Goal: Information Seeking & Learning: Check status

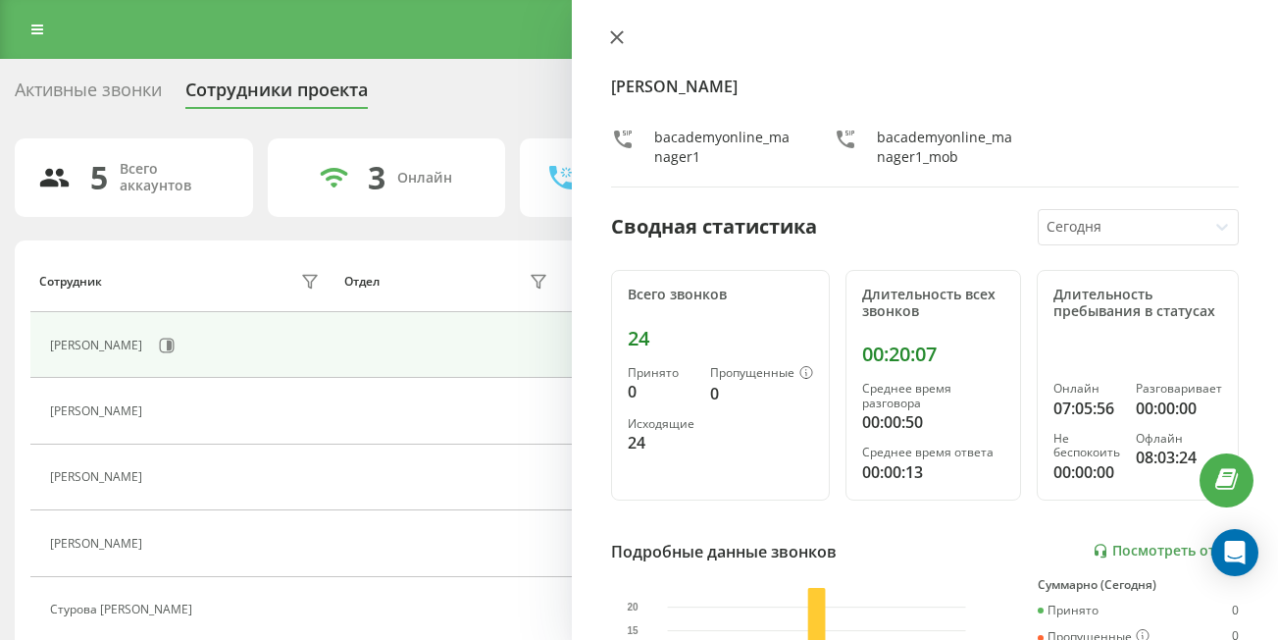
click at [614, 40] on icon at bounding box center [617, 37] width 12 height 12
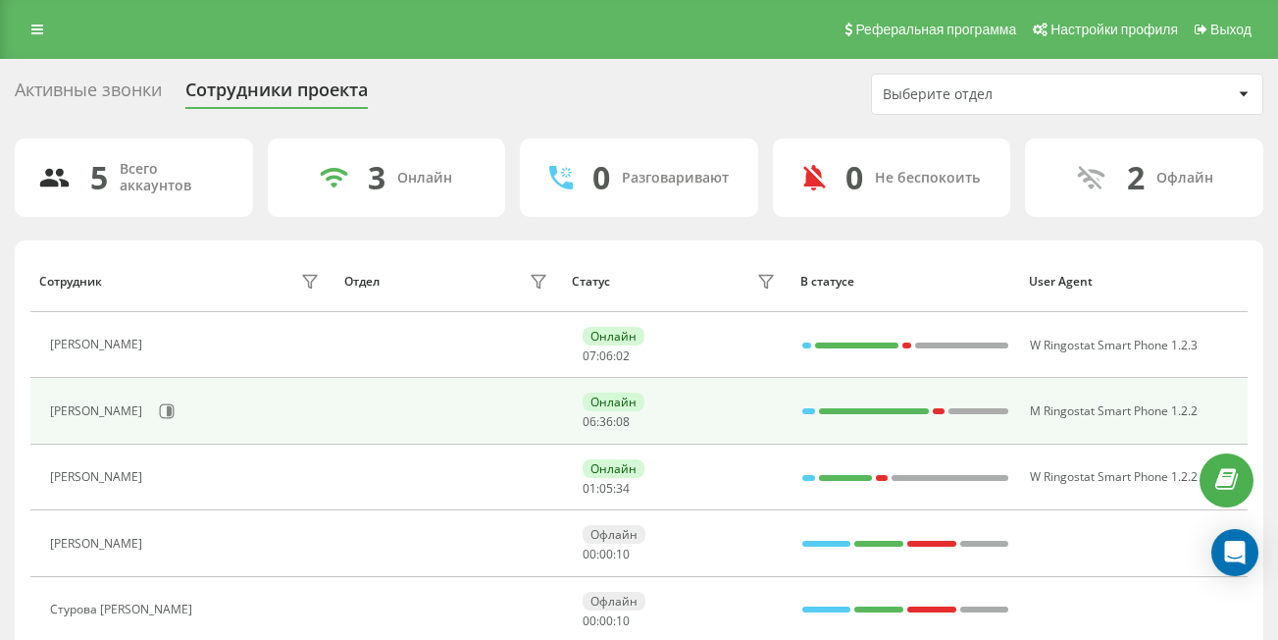
click at [287, 422] on div "[PERSON_NAME]" at bounding box center [187, 410] width 274 height 33
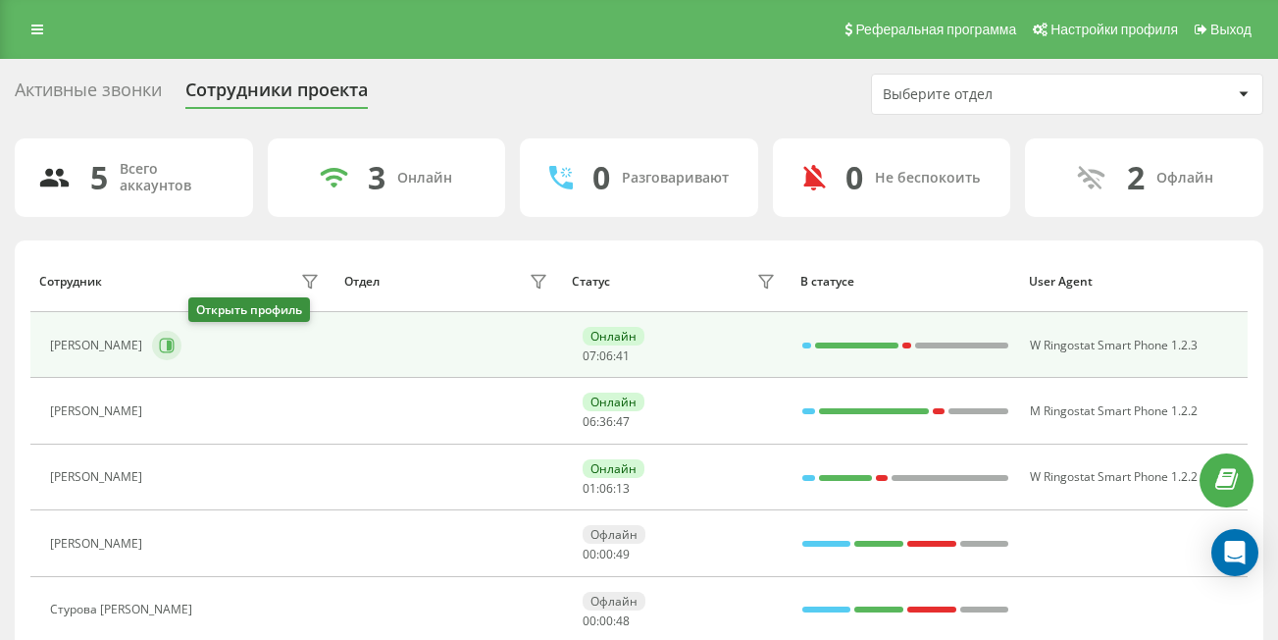
click at [175, 350] on icon at bounding box center [167, 345] width 16 height 16
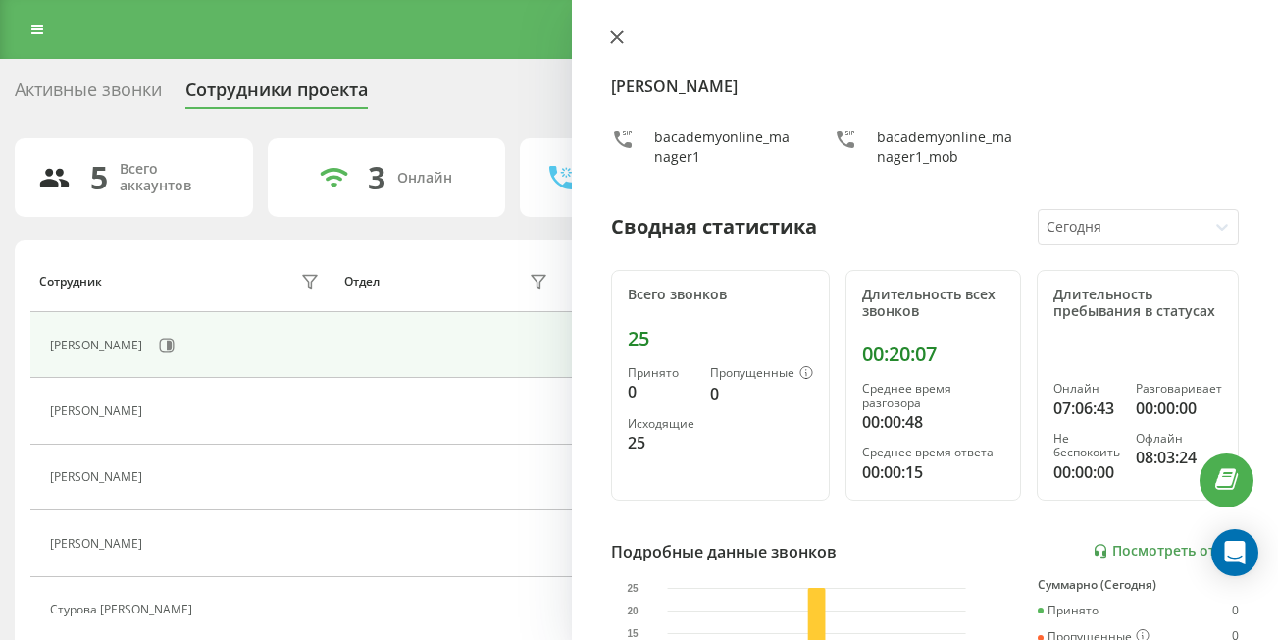
click at [614, 40] on icon at bounding box center [617, 37] width 12 height 12
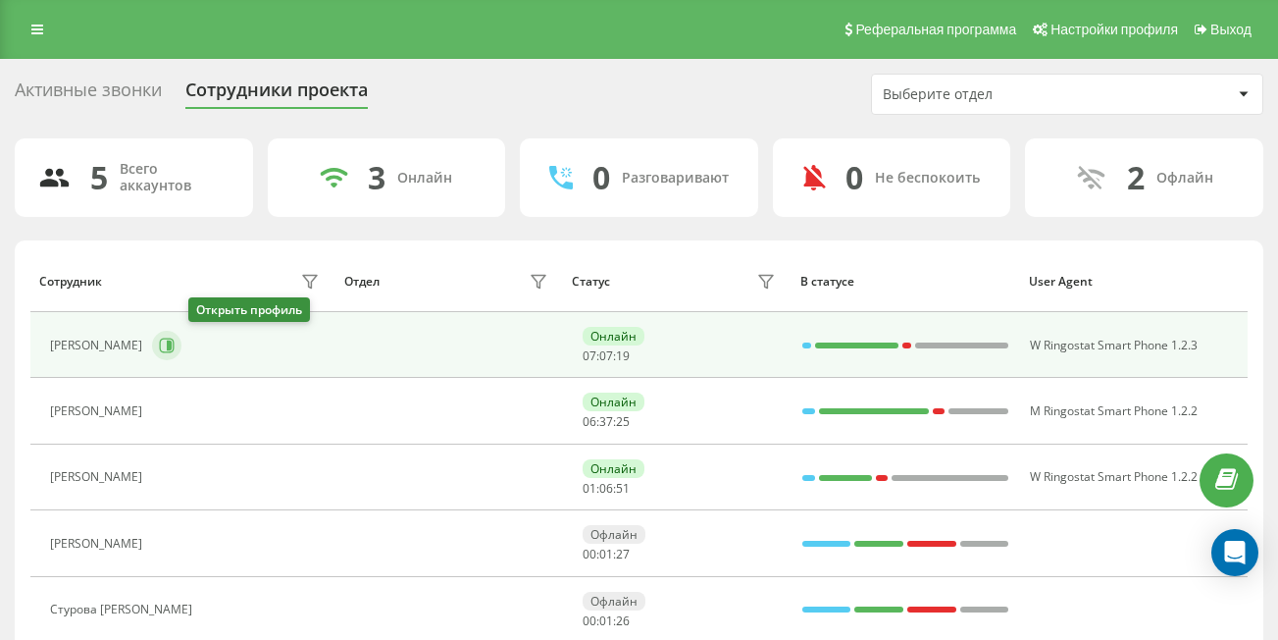
click at [172, 345] on icon at bounding box center [169, 345] width 5 height 10
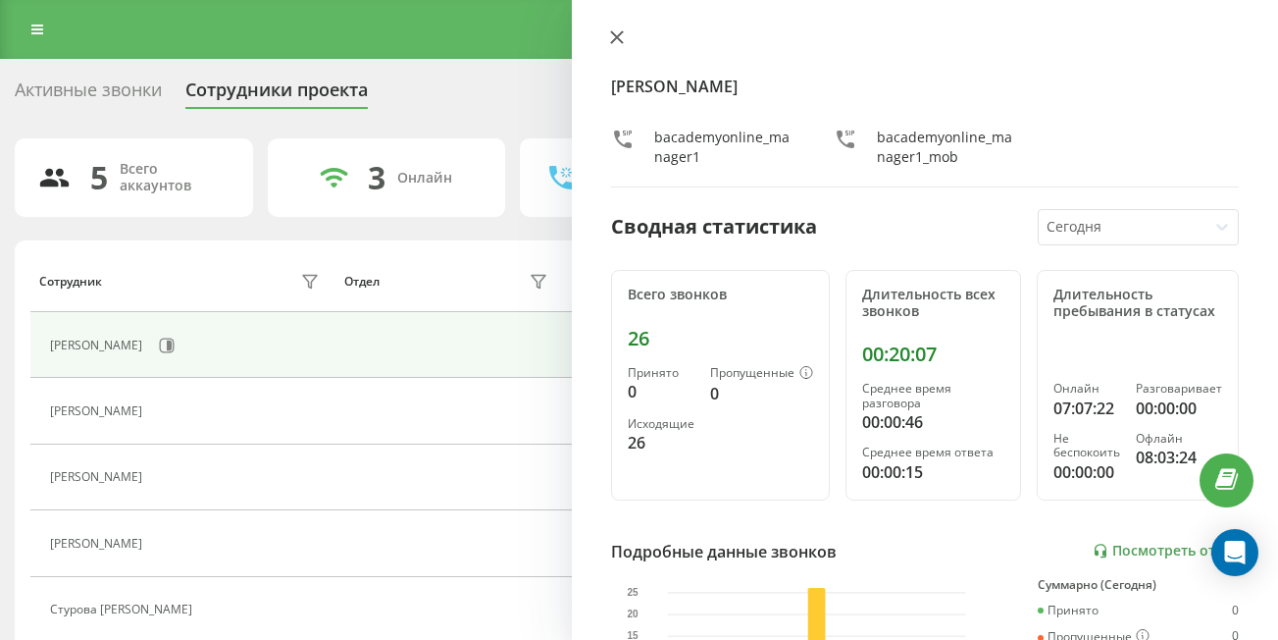
click at [623, 37] on icon at bounding box center [617, 37] width 14 height 14
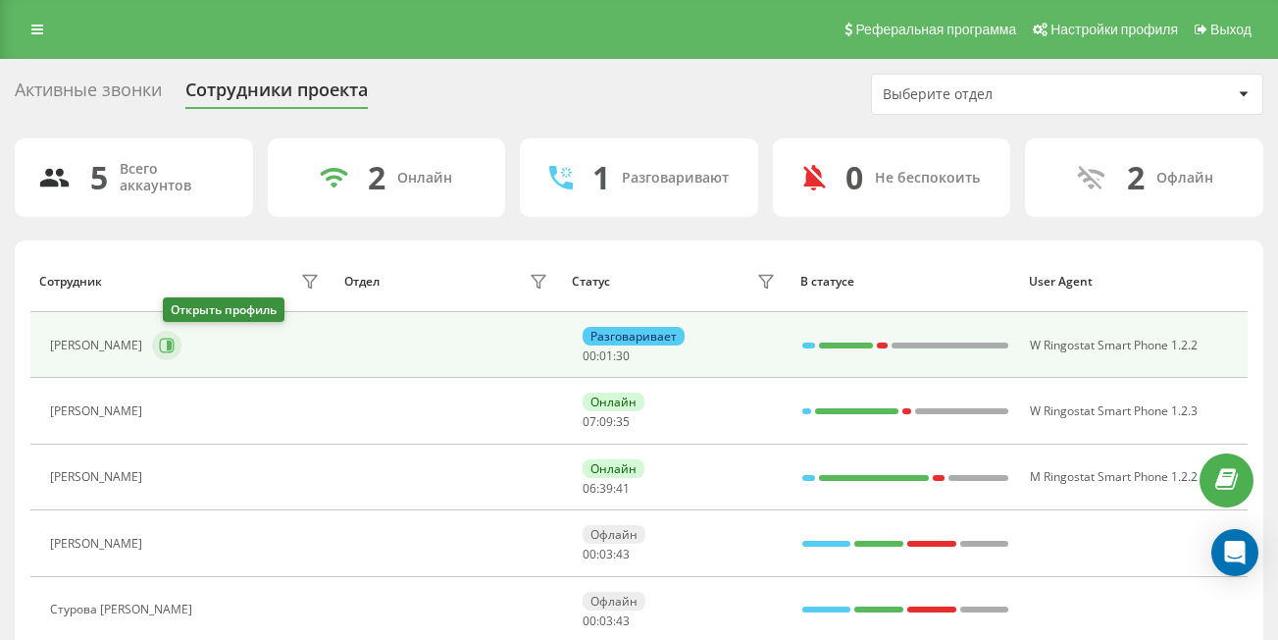
click at [175, 349] on icon at bounding box center [167, 345] width 16 height 16
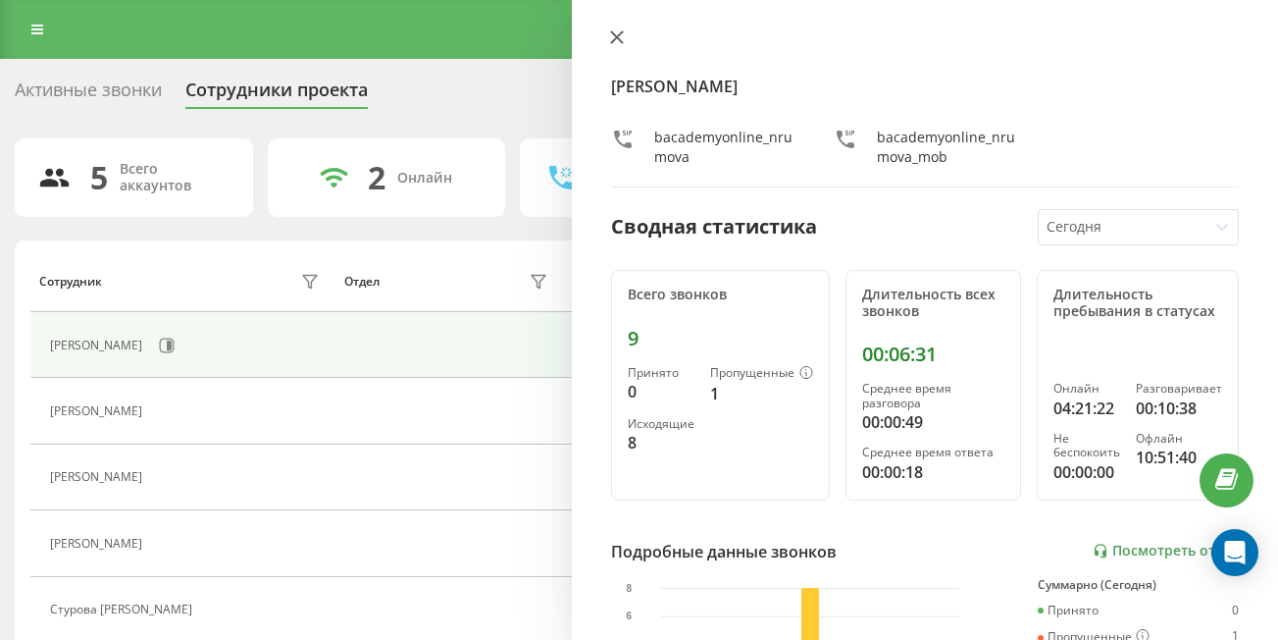
click at [621, 35] on icon at bounding box center [617, 37] width 14 height 14
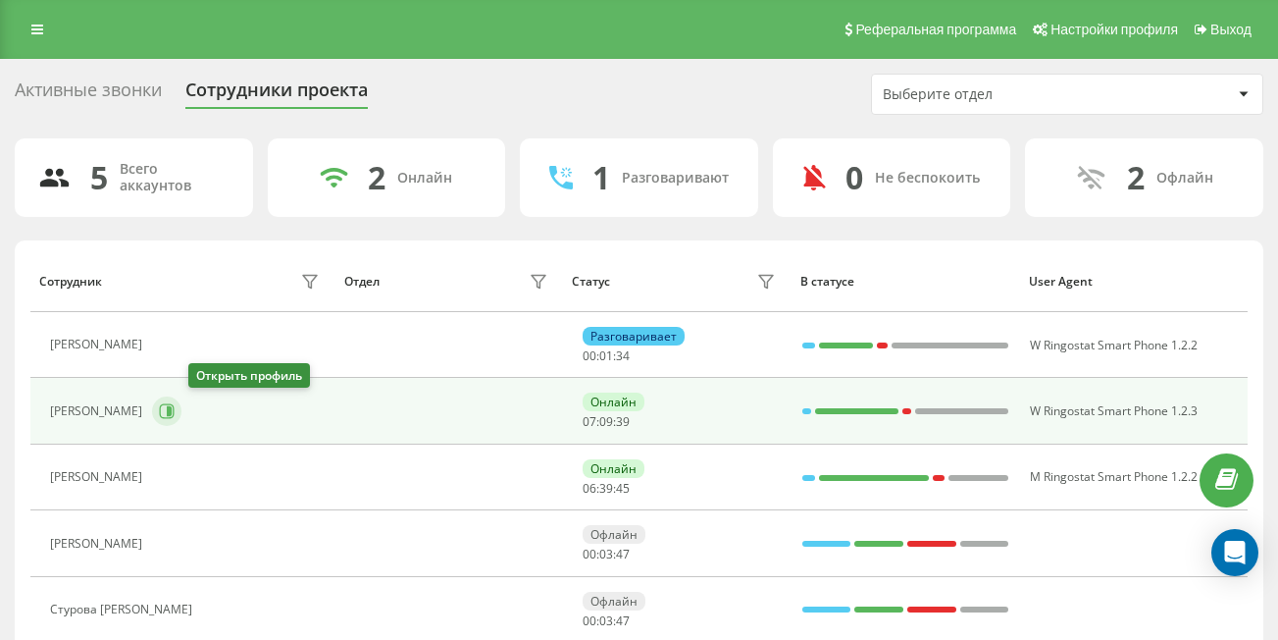
click at [175, 406] on icon at bounding box center [167, 411] width 16 height 16
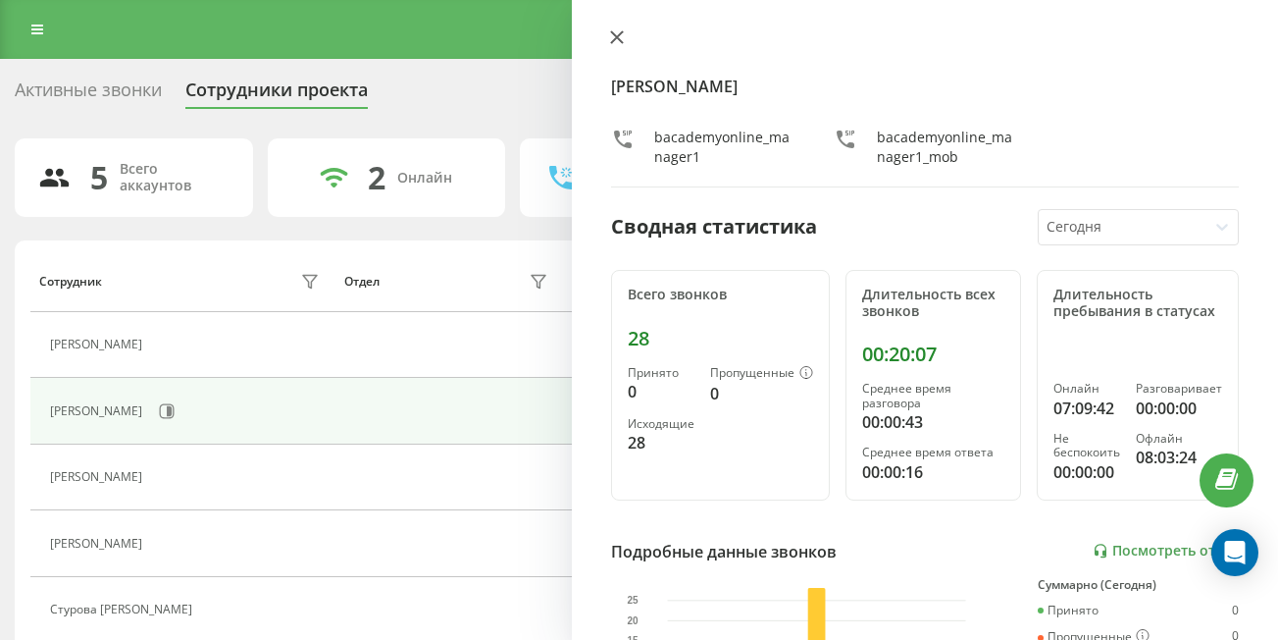
click at [619, 41] on icon at bounding box center [617, 37] width 14 height 14
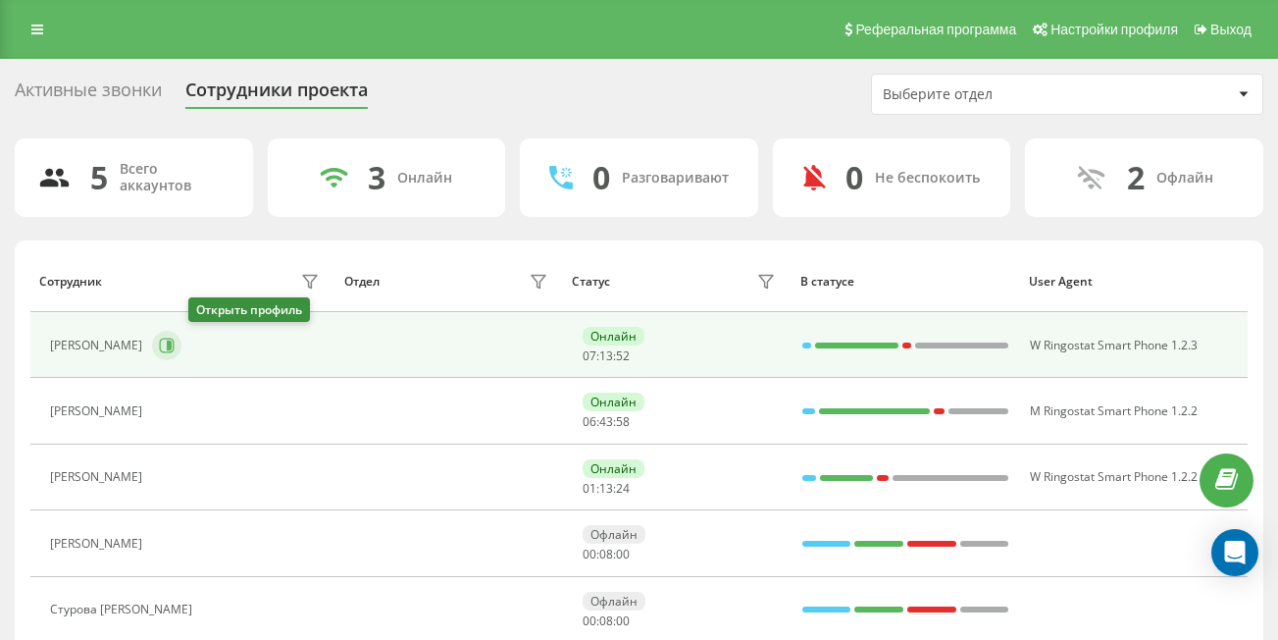
click at [175, 340] on icon at bounding box center [167, 345] width 16 height 16
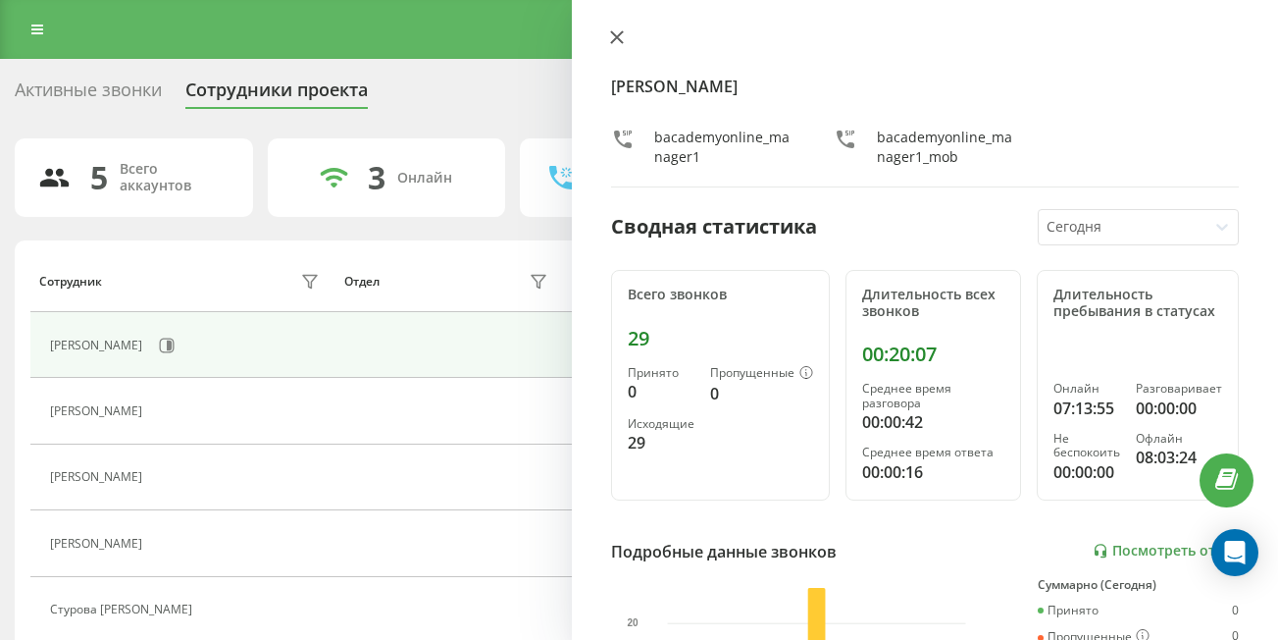
click at [608, 48] on button at bounding box center [617, 38] width 26 height 19
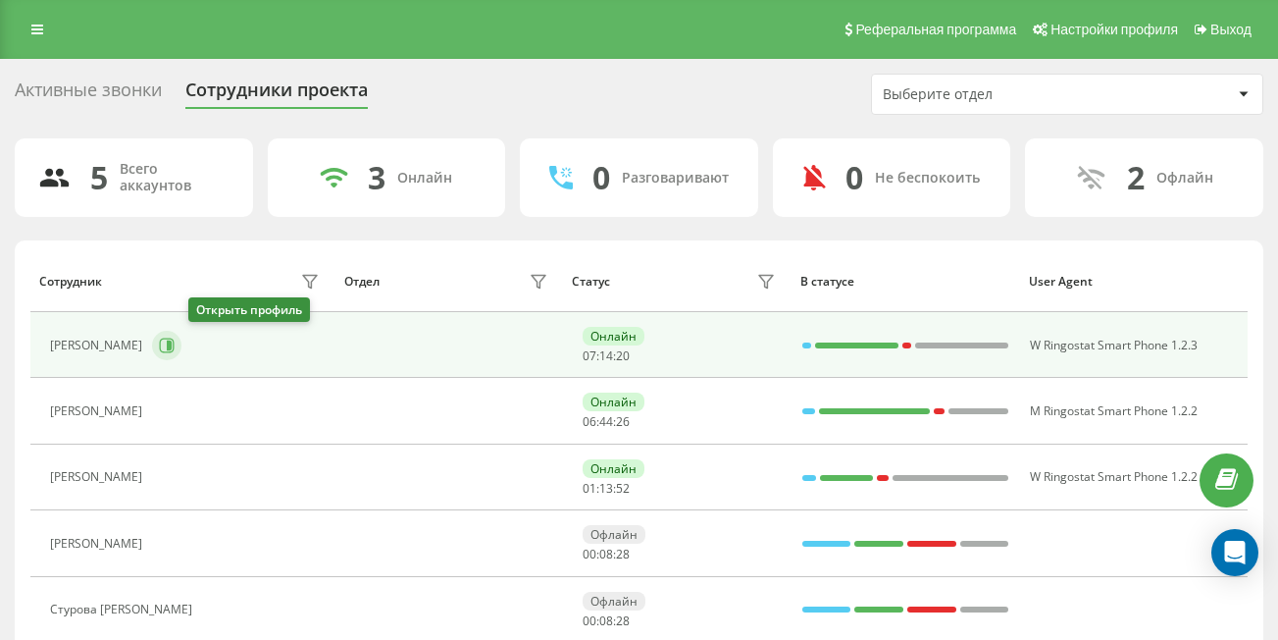
click at [175, 339] on icon at bounding box center [167, 345] width 16 height 16
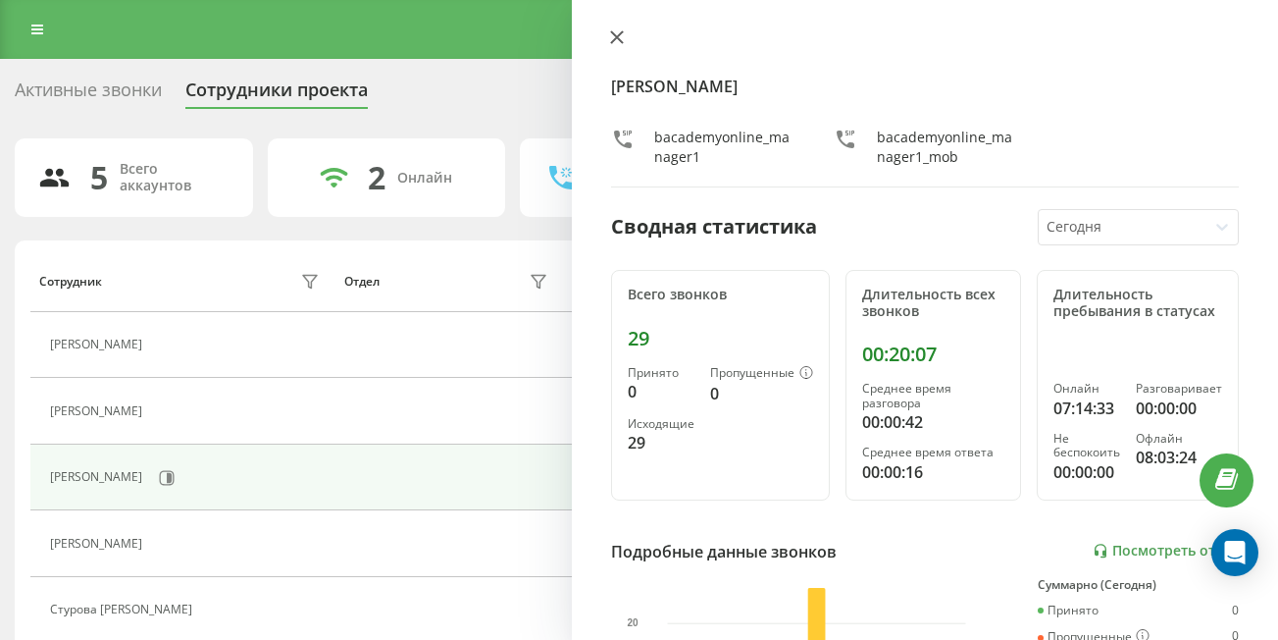
click at [619, 38] on icon at bounding box center [617, 37] width 12 height 12
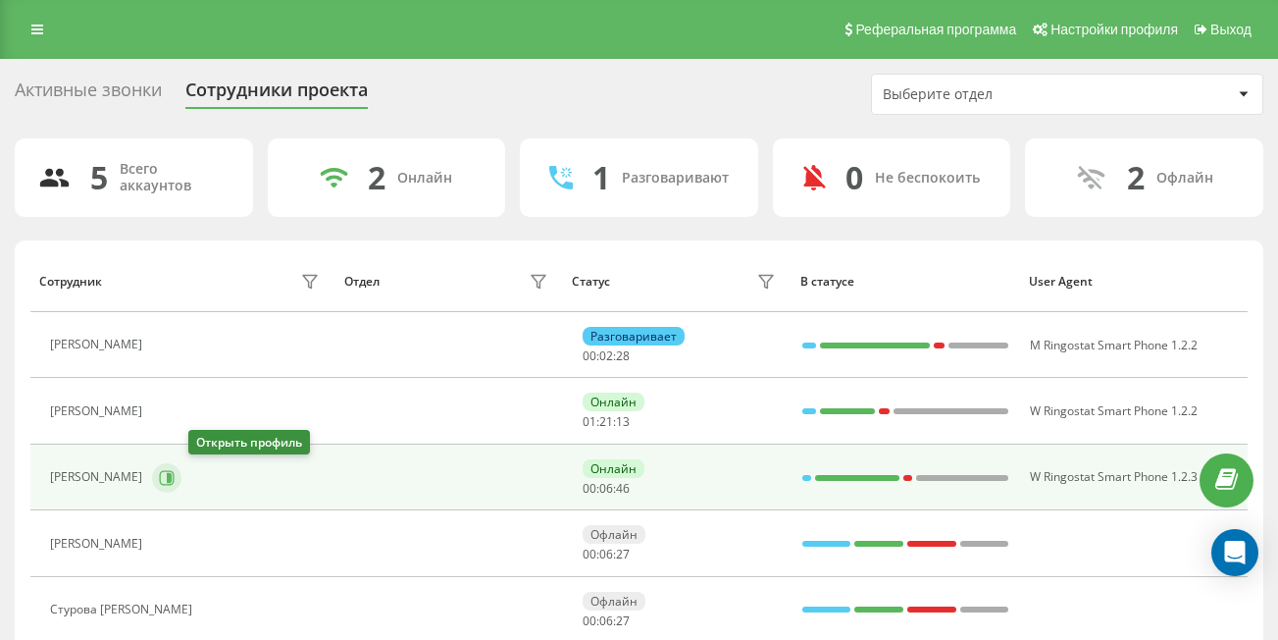
click at [175, 471] on icon at bounding box center [167, 477] width 15 height 15
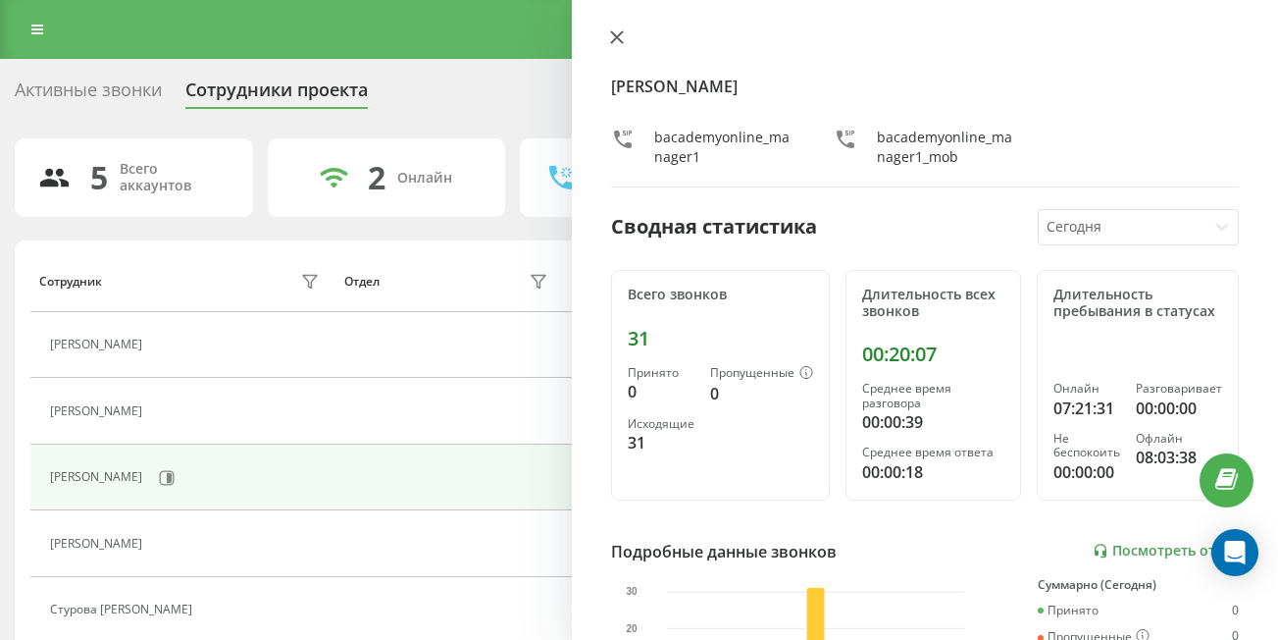
click at [619, 33] on icon at bounding box center [617, 37] width 14 height 14
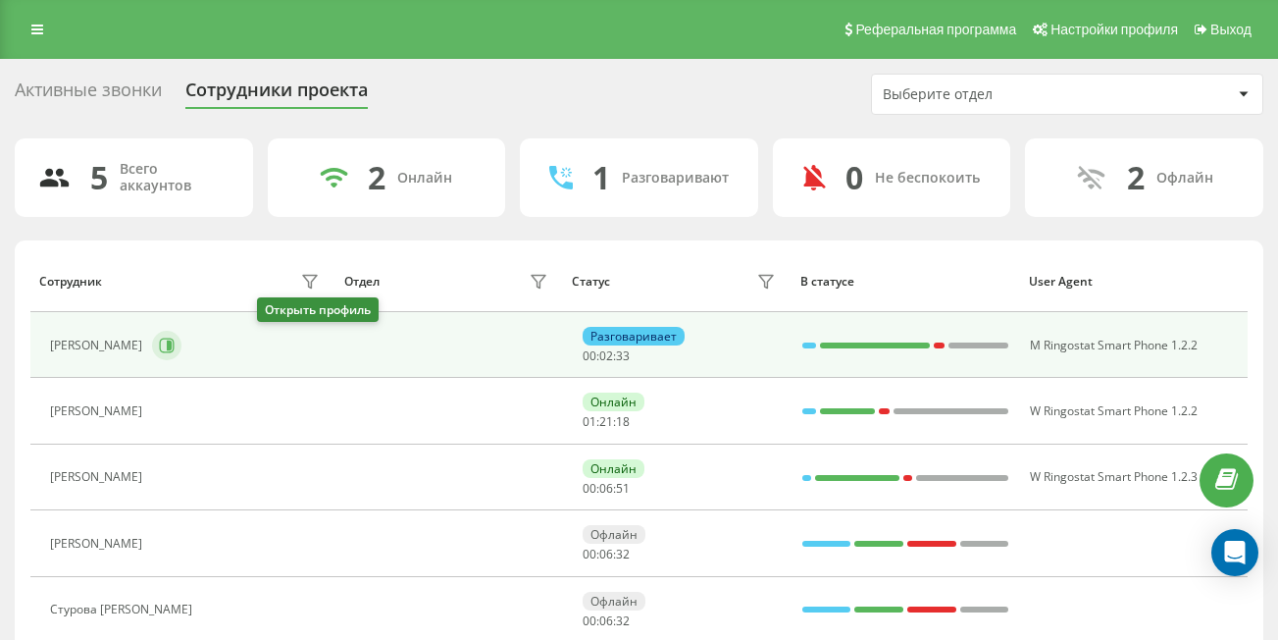
click at [175, 342] on icon at bounding box center [167, 345] width 16 height 16
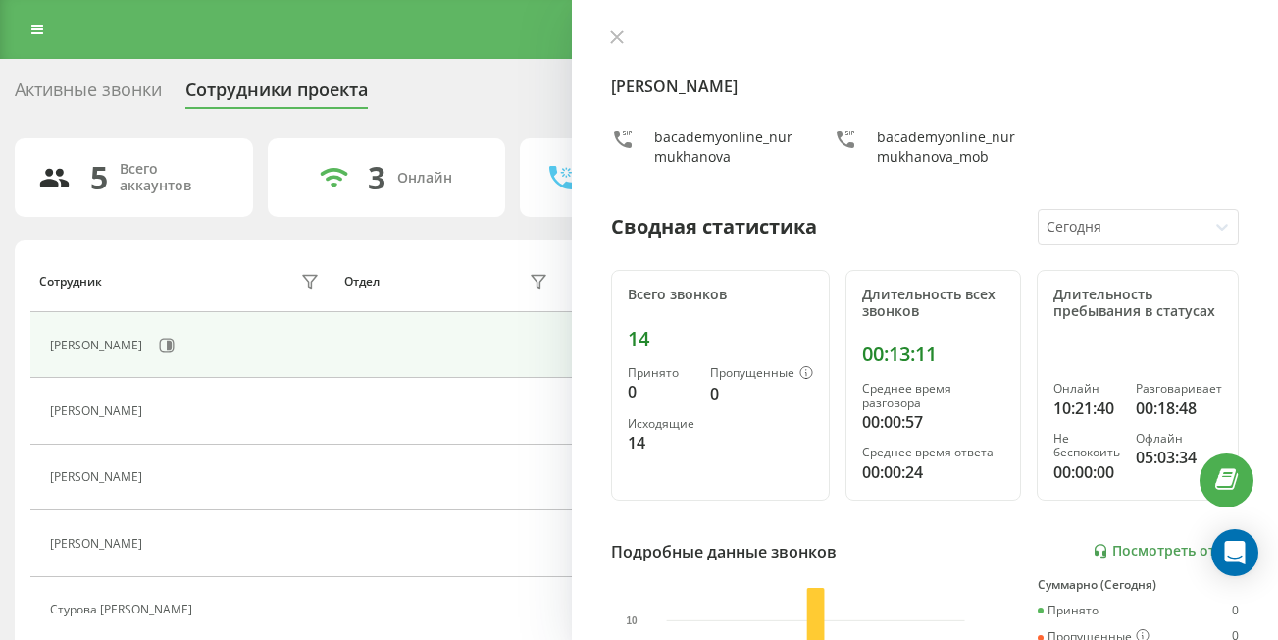
click at [615, 26] on div "[PERSON_NAME] bacademyonline_nurmukhanova_mob Сводная статистика [DATE] Всего з…" at bounding box center [925, 320] width 706 height 640
click at [616, 37] on icon at bounding box center [617, 37] width 12 height 12
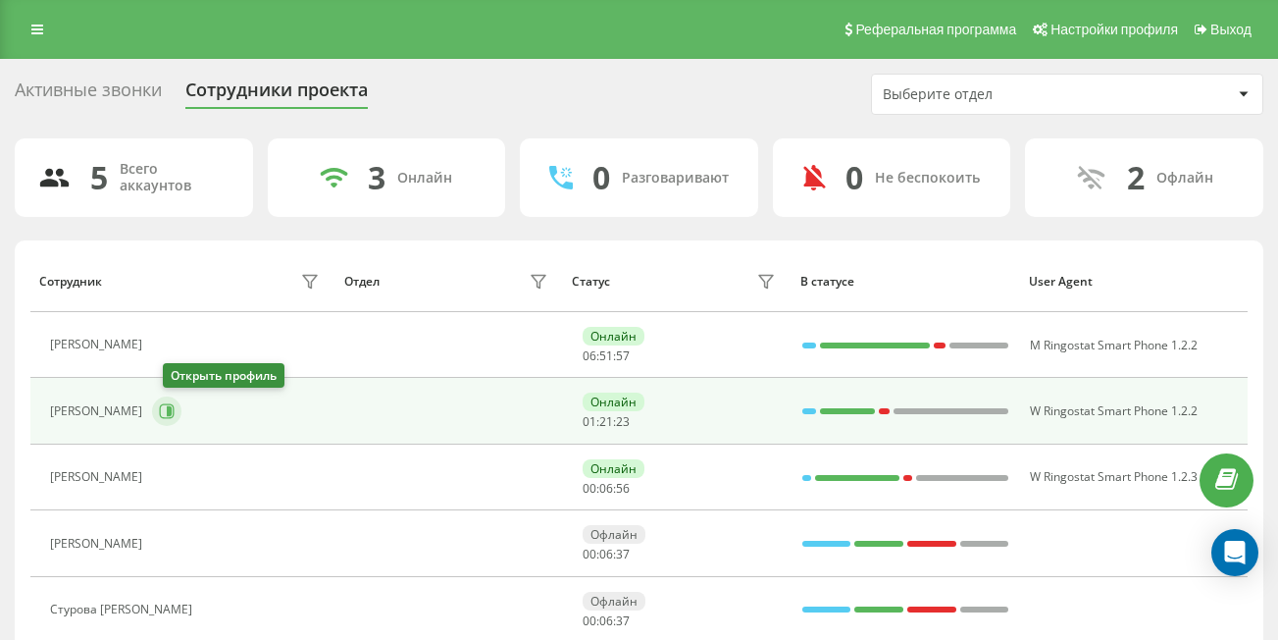
click at [175, 411] on icon at bounding box center [167, 411] width 16 height 16
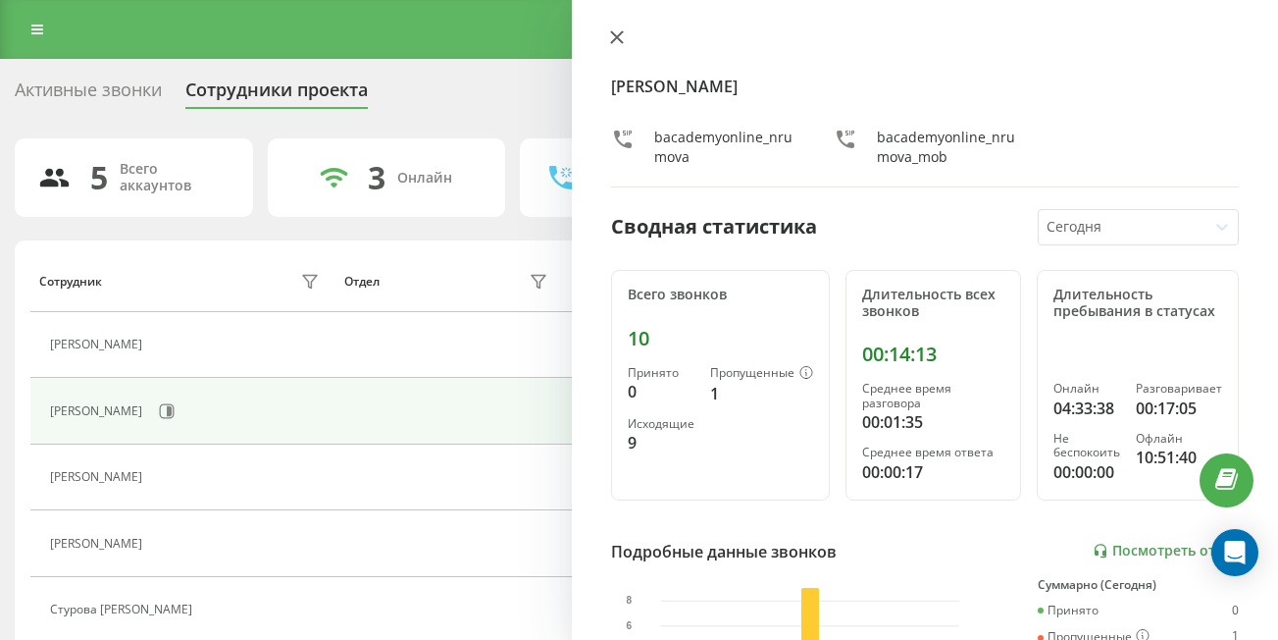
click at [623, 36] on icon at bounding box center [617, 37] width 14 height 14
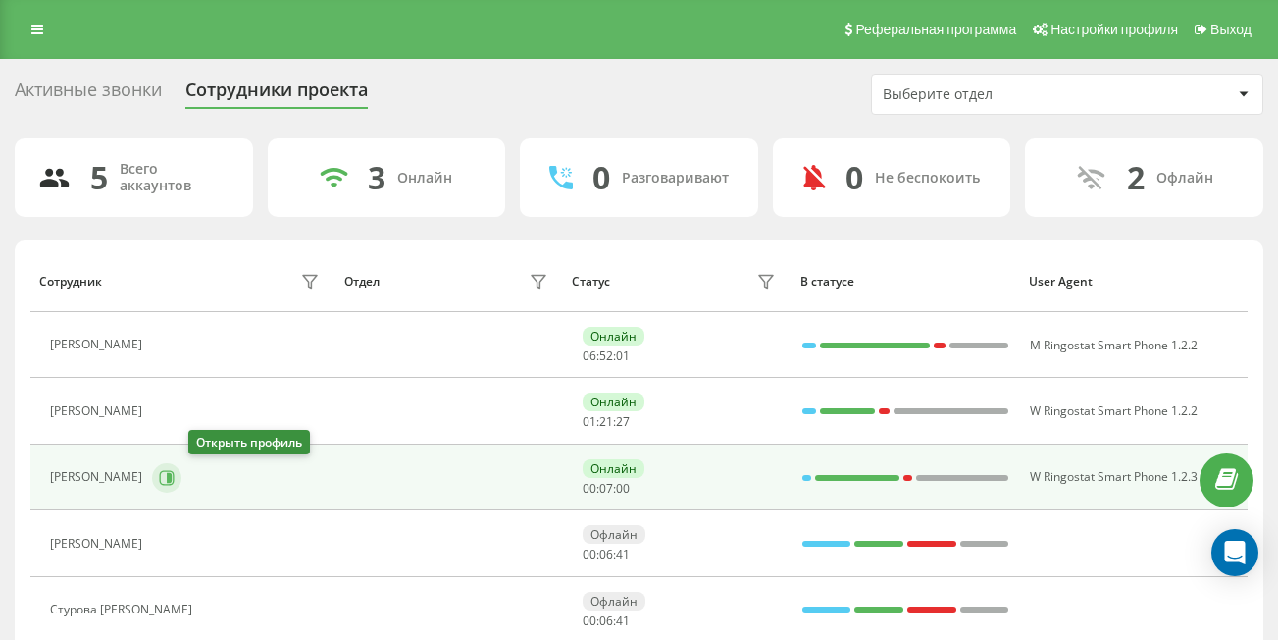
click at [175, 476] on icon at bounding box center [167, 477] width 15 height 15
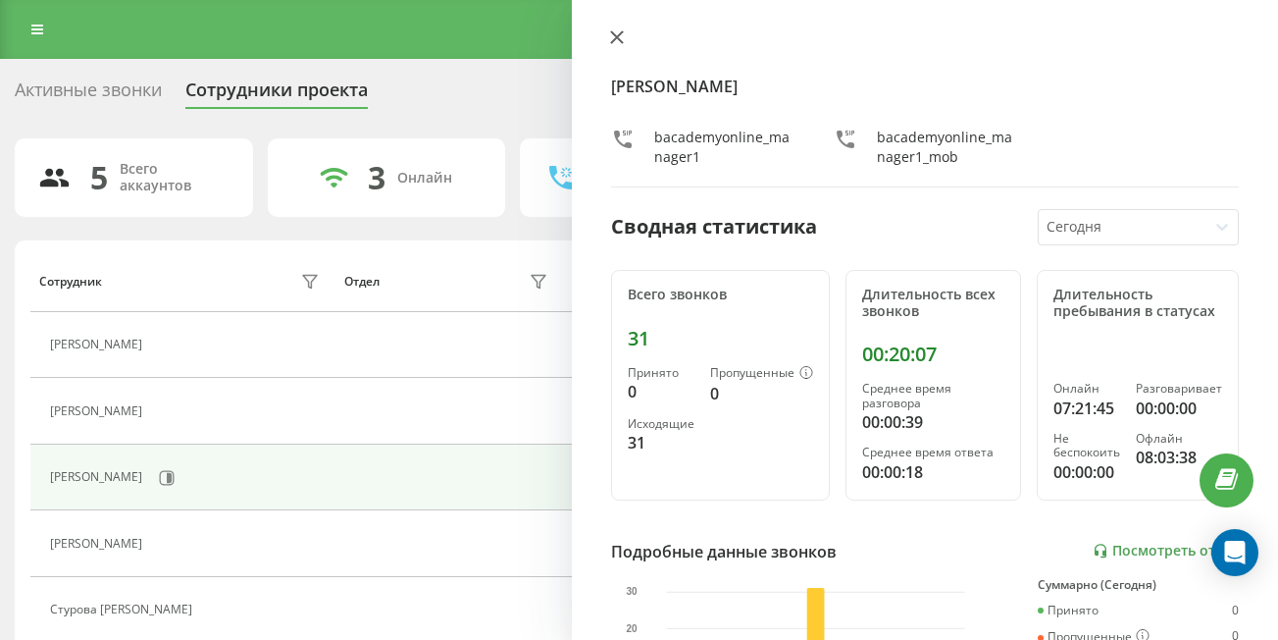
click at [606, 35] on button at bounding box center [617, 38] width 26 height 19
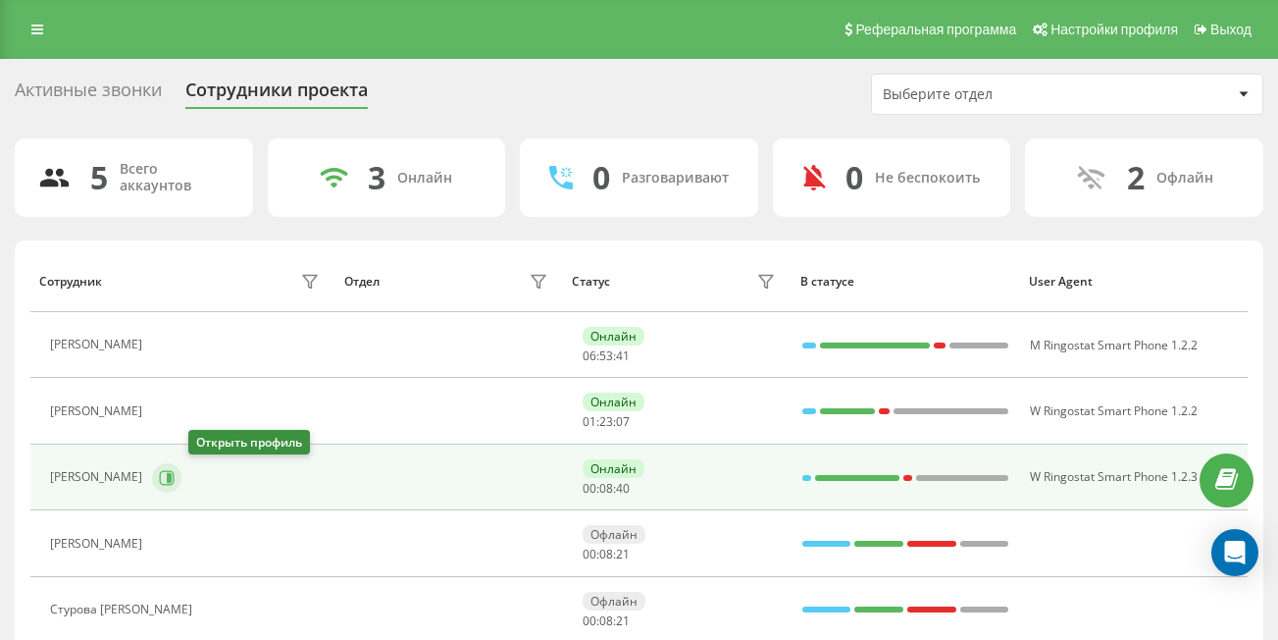
click at [175, 482] on icon at bounding box center [167, 478] width 16 height 16
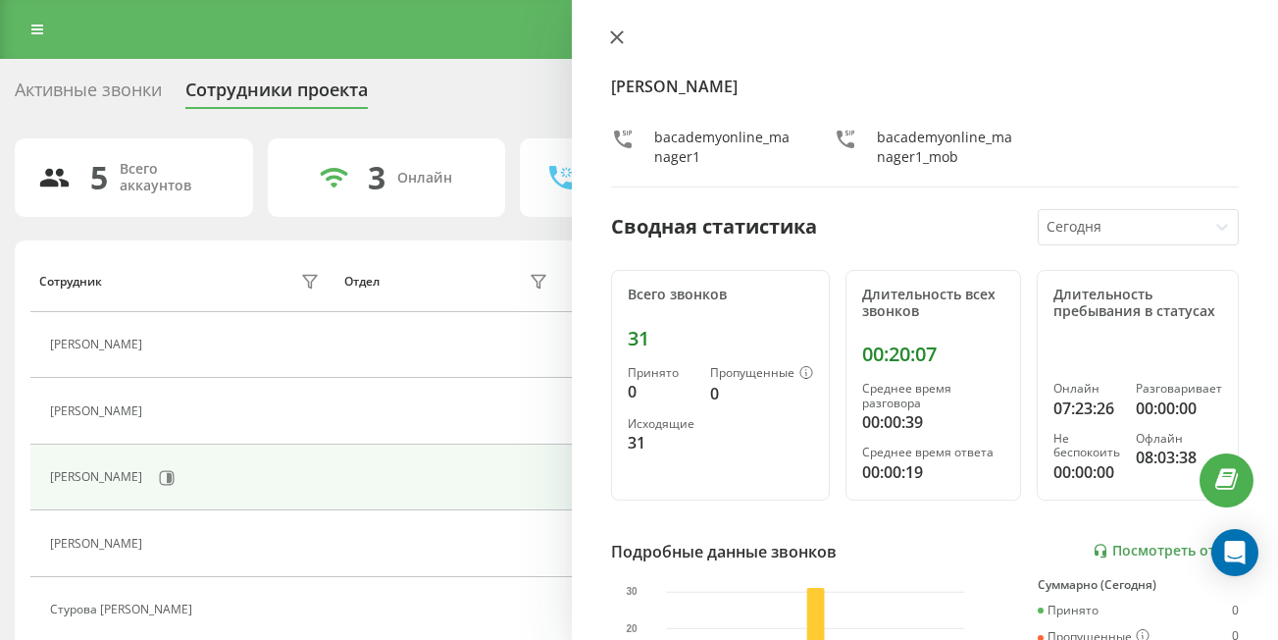
click at [622, 40] on icon at bounding box center [617, 37] width 14 height 14
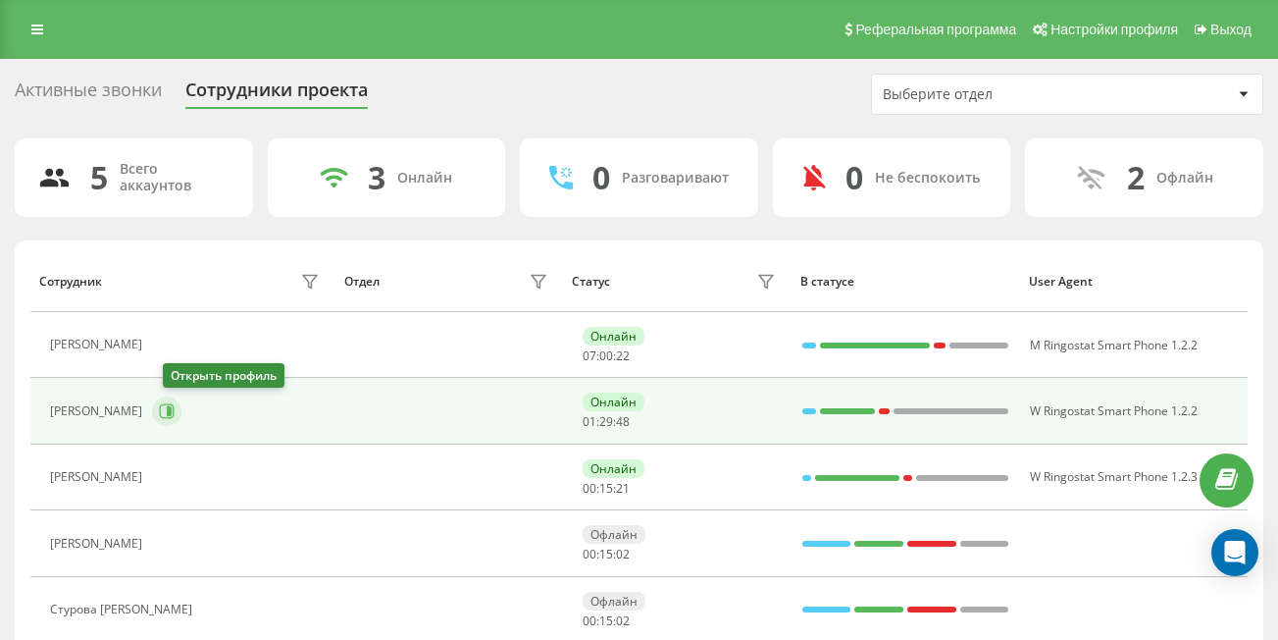
click at [172, 410] on icon at bounding box center [169, 411] width 5 height 10
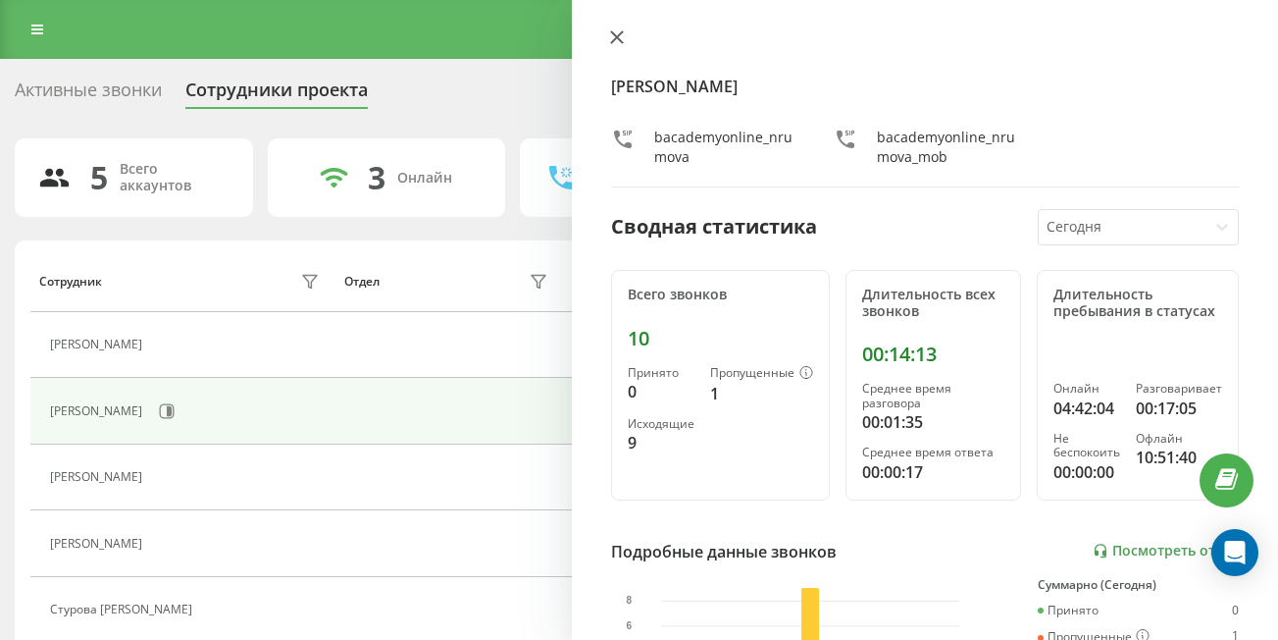
click at [624, 39] on button at bounding box center [617, 38] width 26 height 19
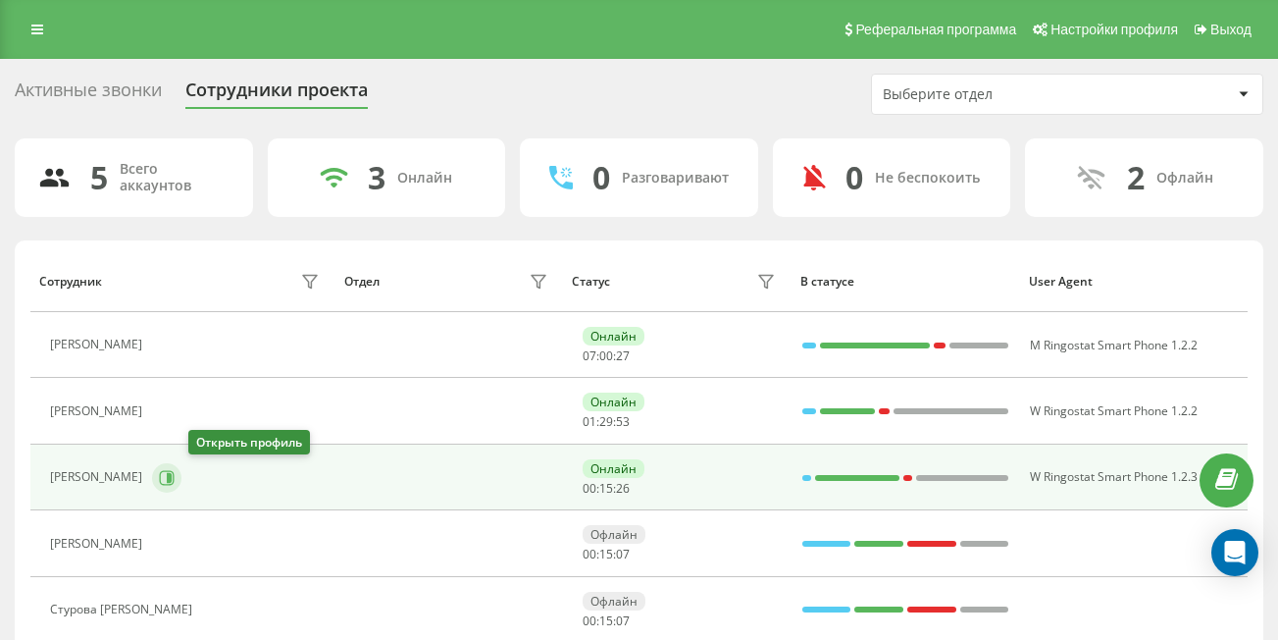
click at [175, 471] on icon at bounding box center [167, 477] width 15 height 15
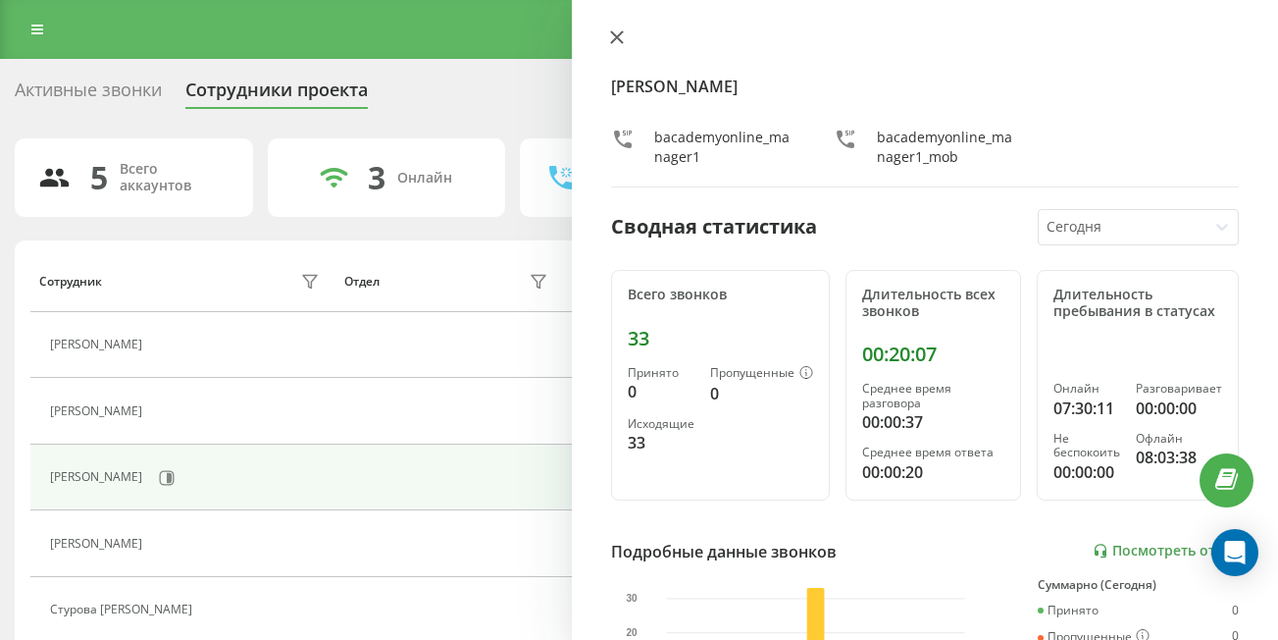
click at [617, 41] on icon at bounding box center [617, 37] width 14 height 14
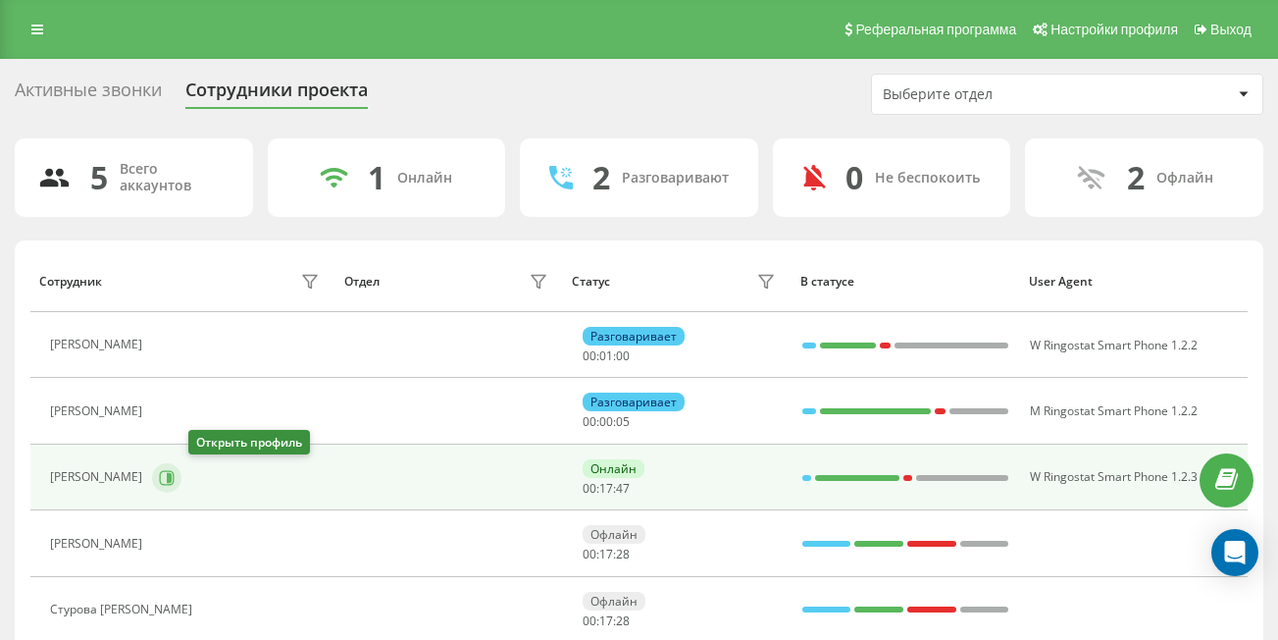
click at [172, 473] on icon at bounding box center [169, 477] width 5 height 10
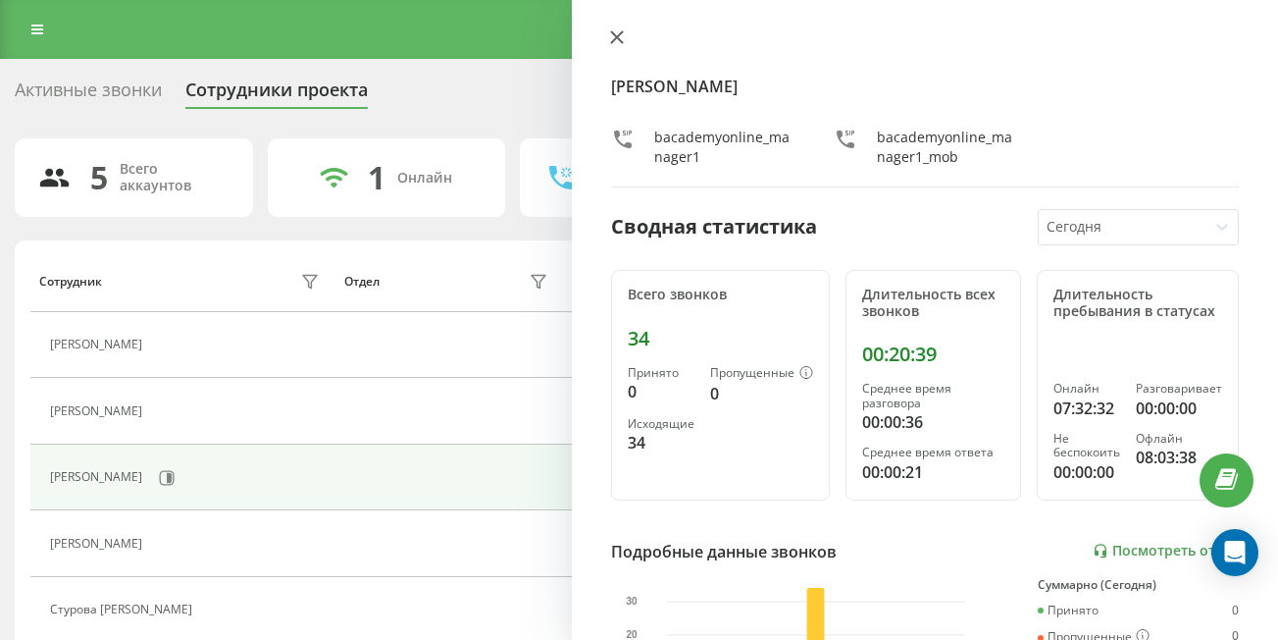
click at [612, 35] on icon at bounding box center [617, 37] width 14 height 14
